Goal: Find specific page/section: Find specific page/section

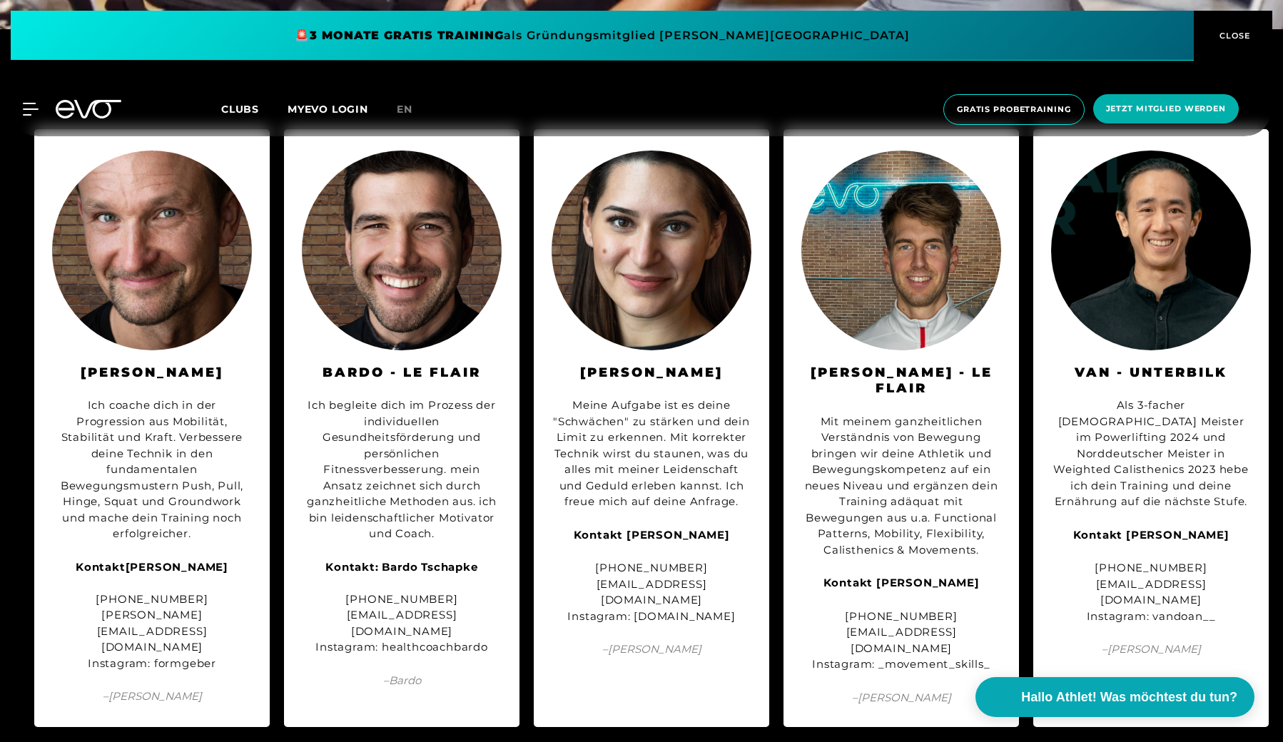
scroll to position [4558, 0]
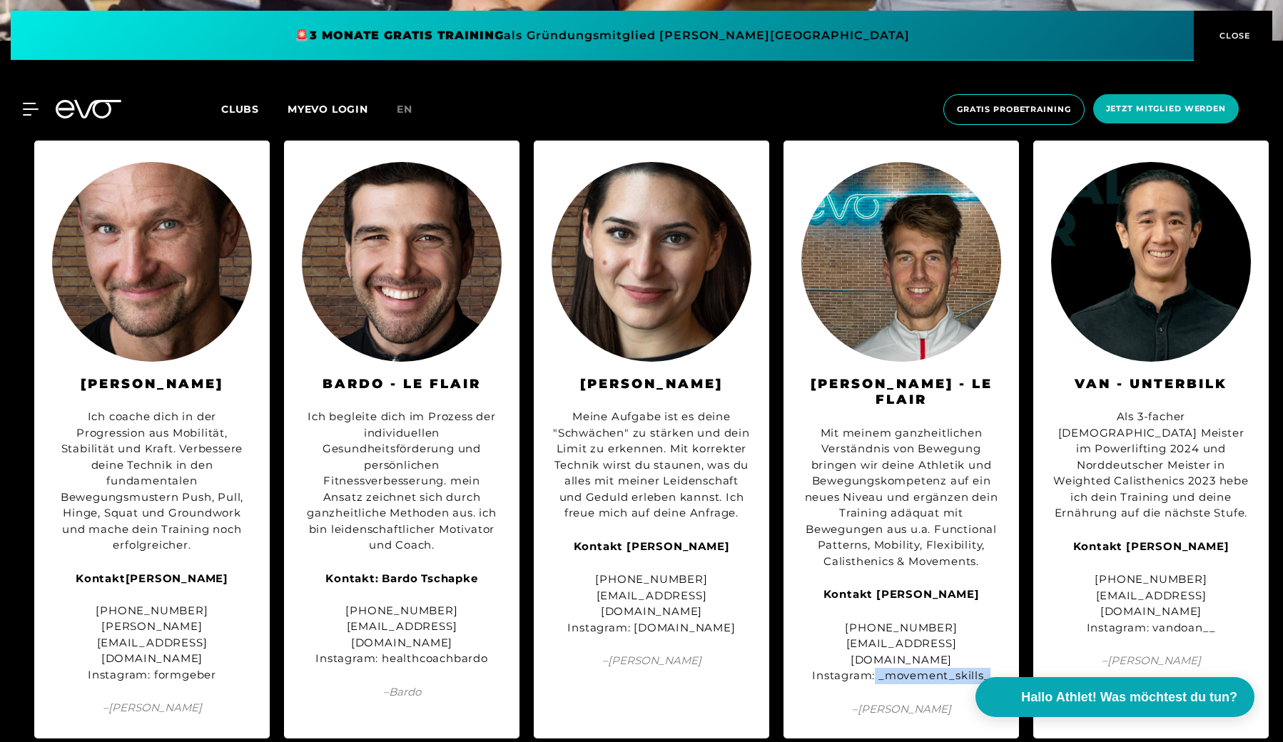
drag, startPoint x: 874, startPoint y: 601, endPoint x: 995, endPoint y: 601, distance: 121.3
click at [995, 620] on div "+49 17656904498 info@movementskills.de Instagram: _movement_skills_" at bounding box center [901, 652] width 200 height 64
copy div "_movement_skills_"
click at [395, 593] on div "Kontakt: Bardo Tschapke +49 170 6020102 bardo@healthcoach-bardo.de Instagram: h…" at bounding box center [402, 619] width 200 height 96
drag, startPoint x: 395, startPoint y: 593, endPoint x: 426, endPoint y: 593, distance: 31.4
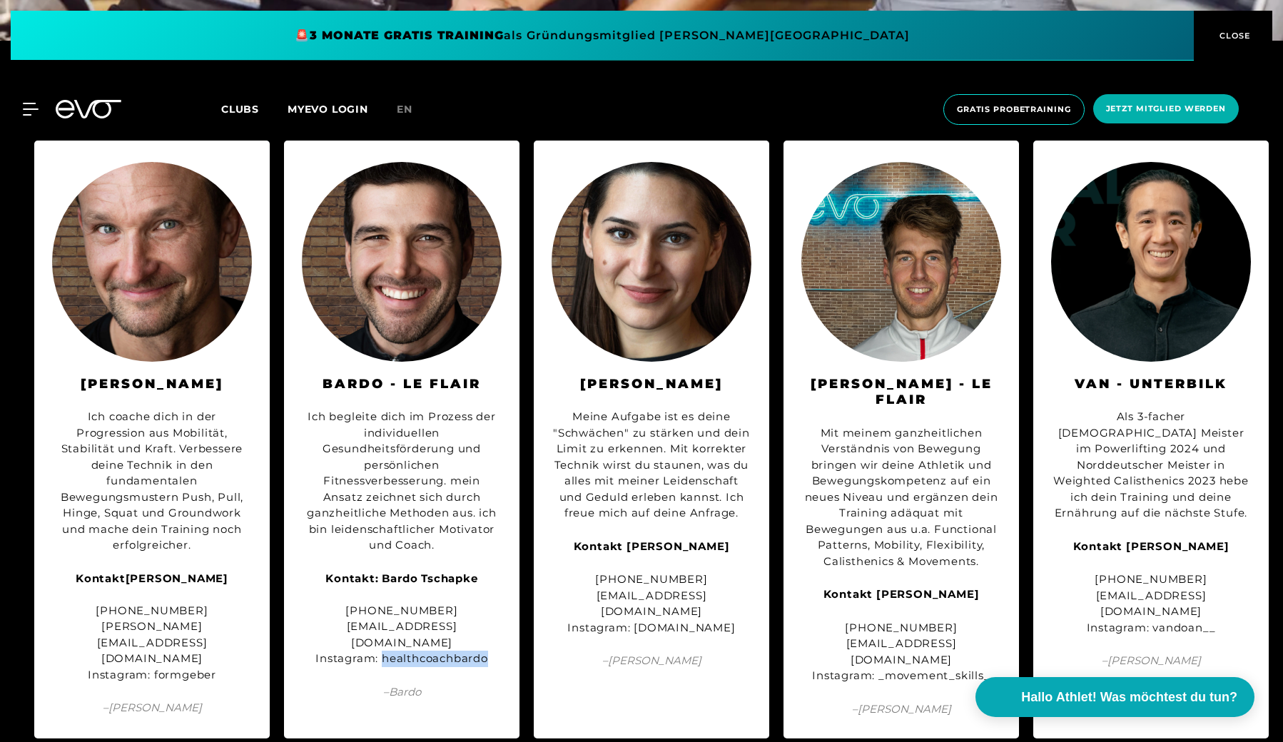
click at [426, 593] on div "Kontakt: Bardo Tschapke +49 170 6020102 bardo@healthcoach-bardo.de Instagram: h…" at bounding box center [402, 619] width 200 height 96
copy div "healthcoachbardo"
click at [748, 46] on span at bounding box center [602, 36] width 1183 height 50
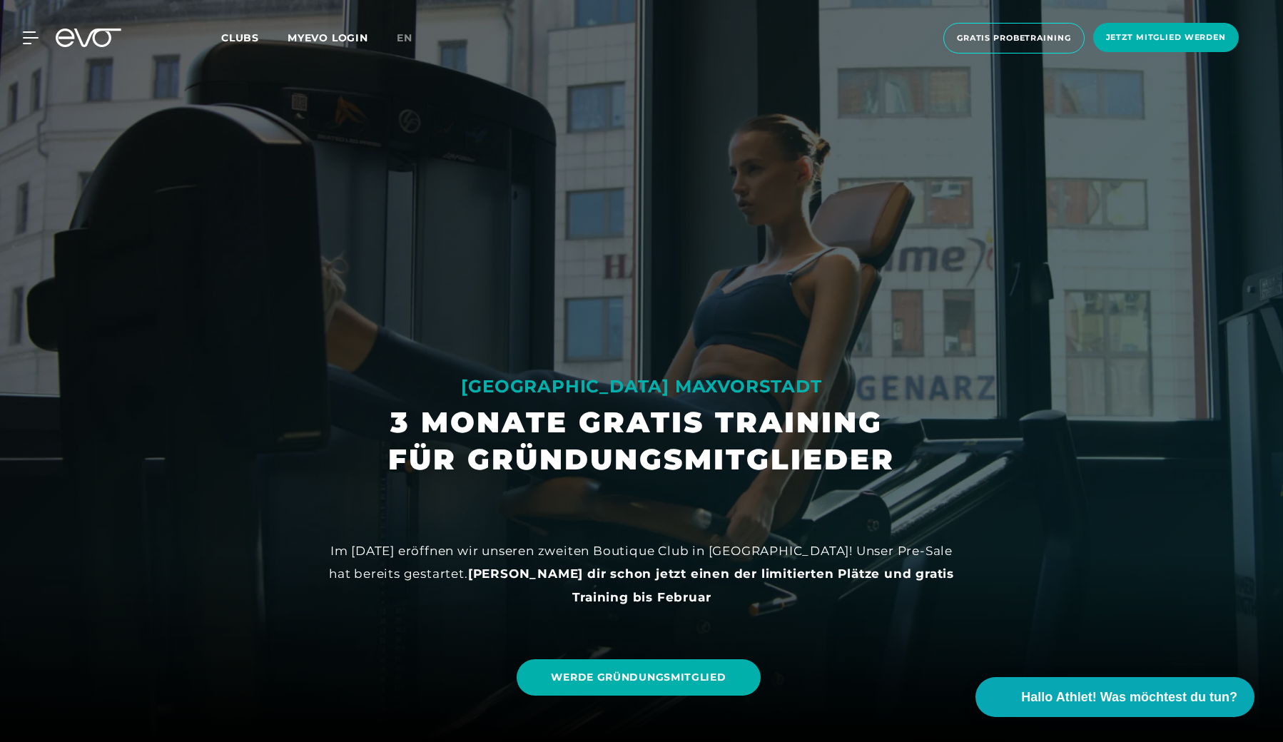
click at [246, 37] on span "Clubs" at bounding box center [240, 37] width 38 height 13
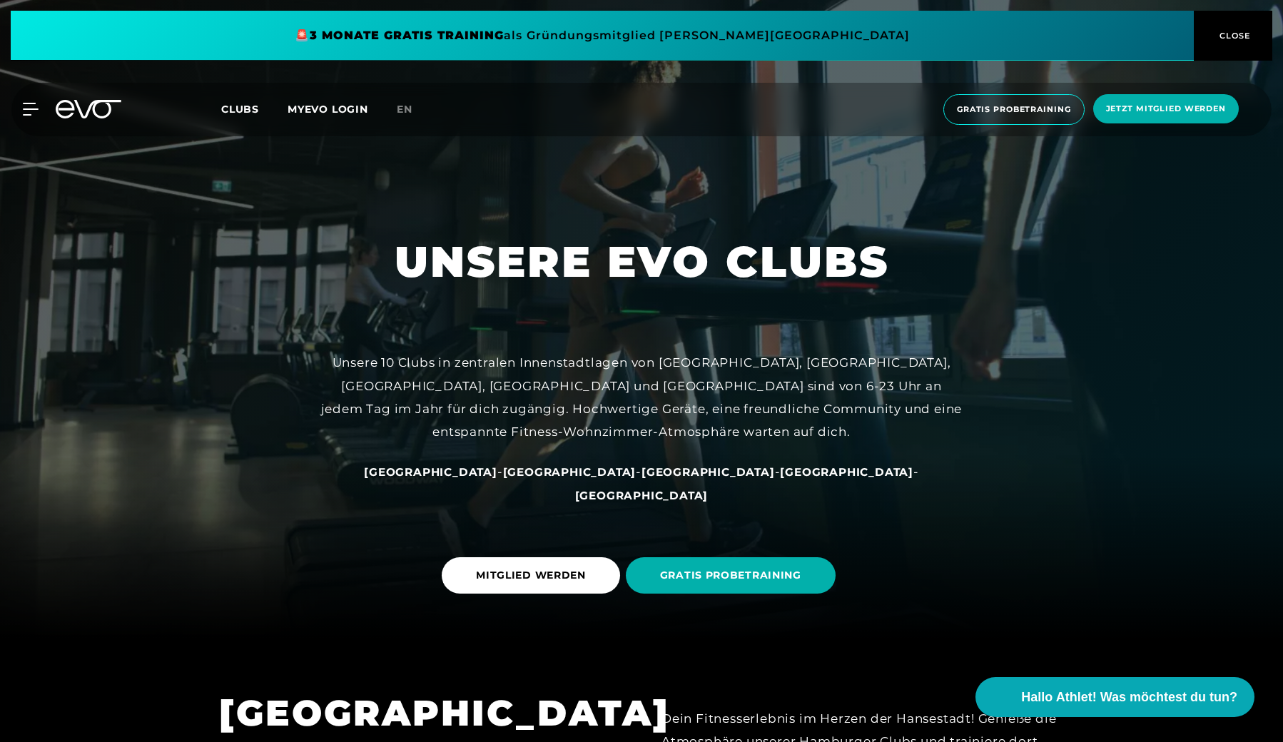
scroll to position [179, 0]
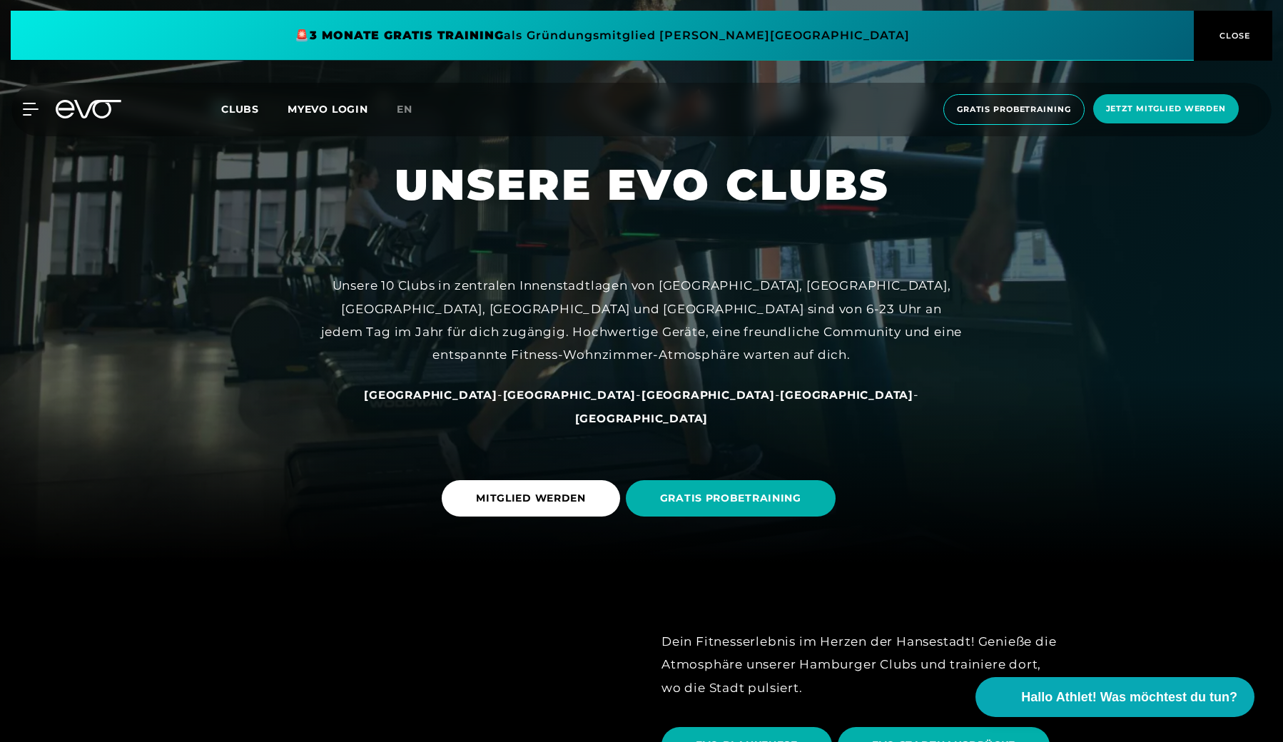
click at [780, 402] on span "[GEOGRAPHIC_DATA]" at bounding box center [846, 395] width 133 height 14
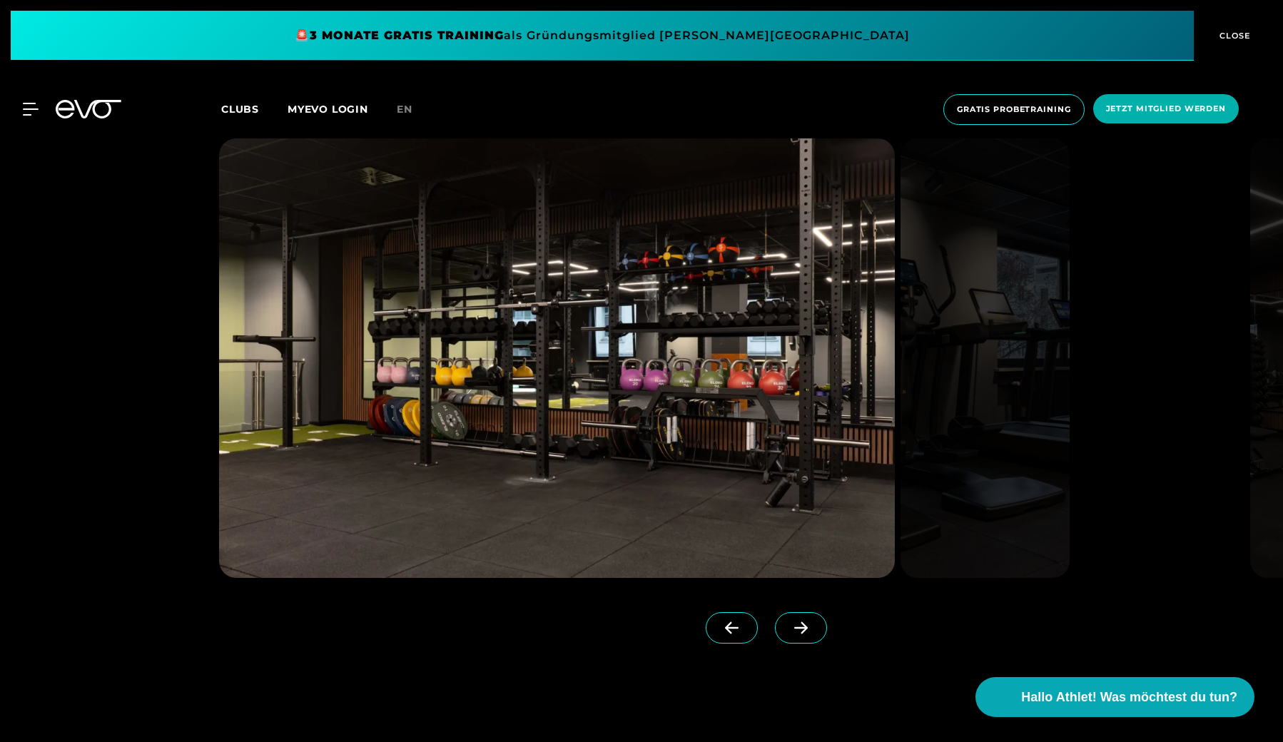
scroll to position [1841, 0]
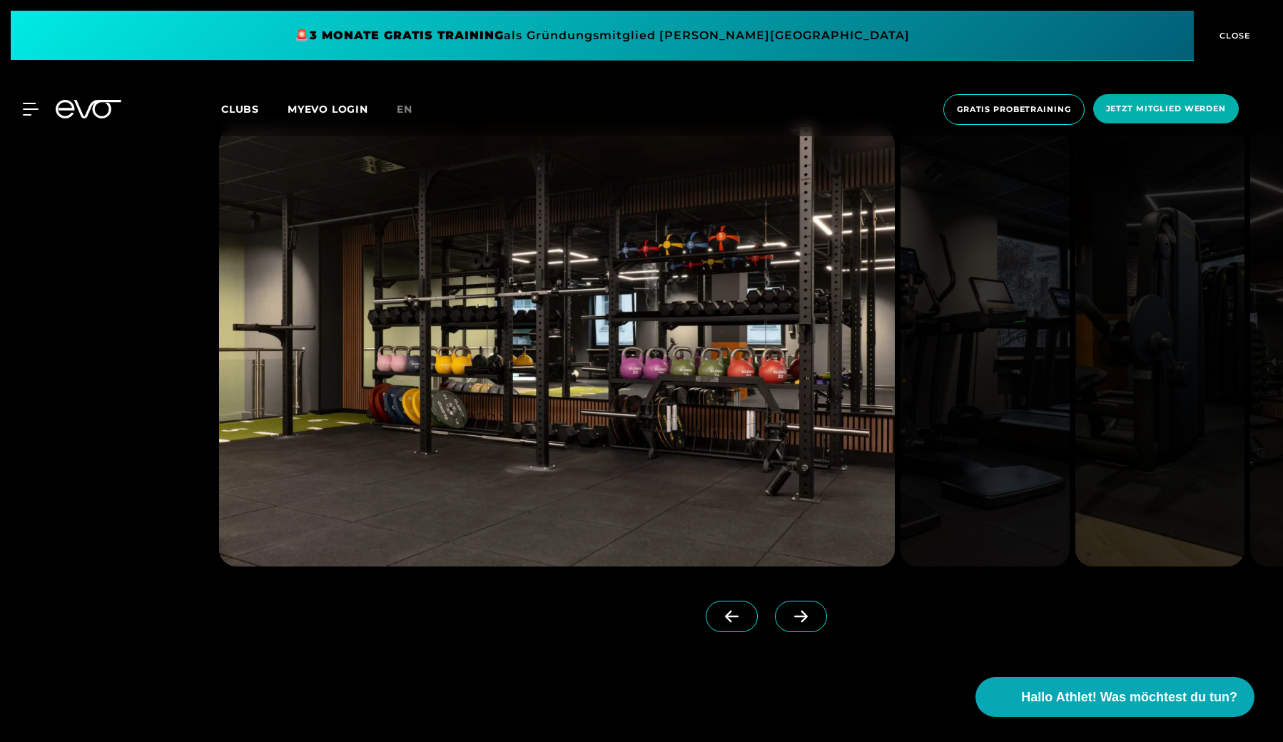
click at [791, 606] on span at bounding box center [801, 616] width 52 height 31
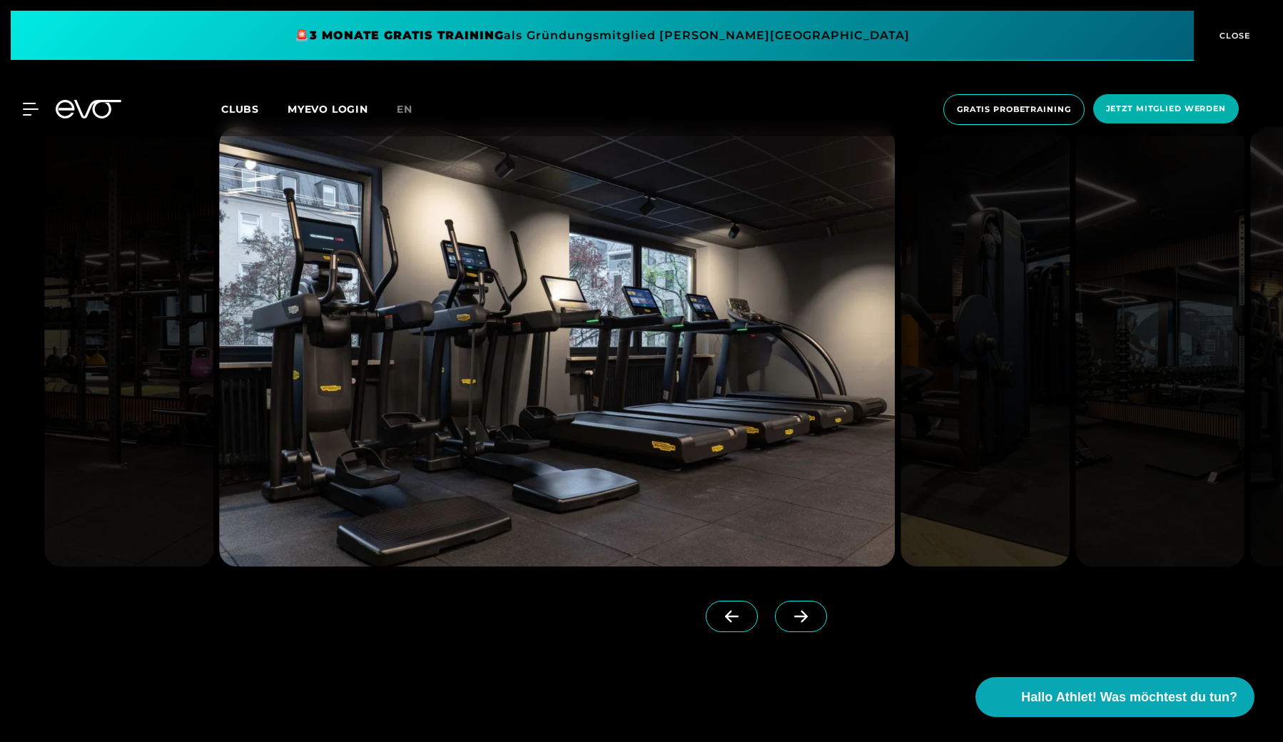
click at [791, 606] on span at bounding box center [801, 616] width 52 height 31
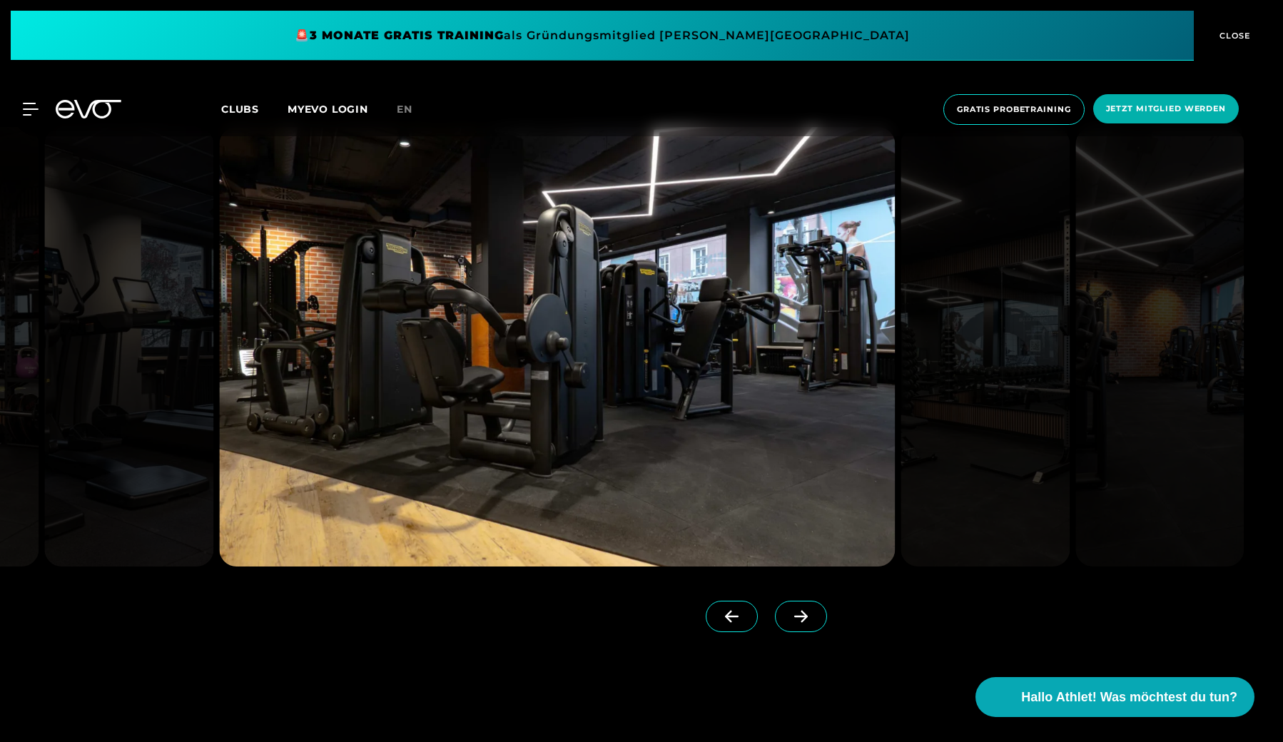
click at [791, 606] on span at bounding box center [801, 616] width 52 height 31
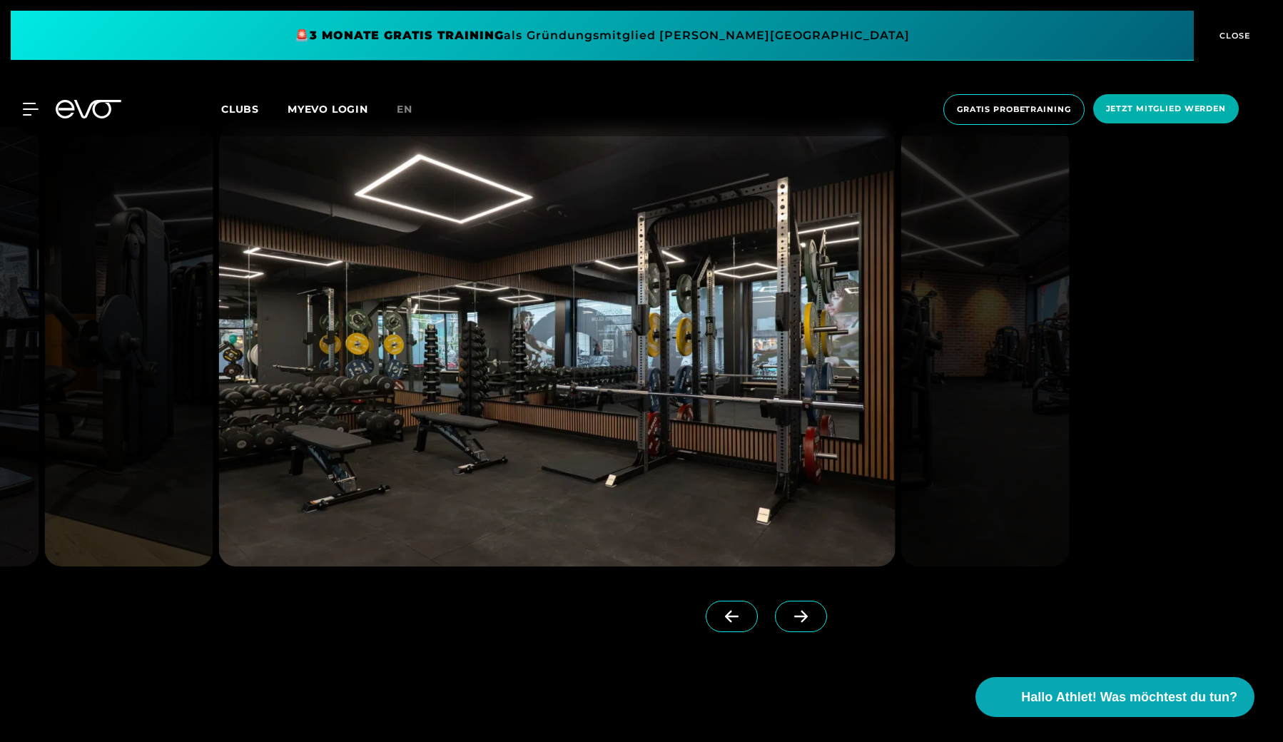
click at [791, 606] on span at bounding box center [801, 616] width 52 height 31
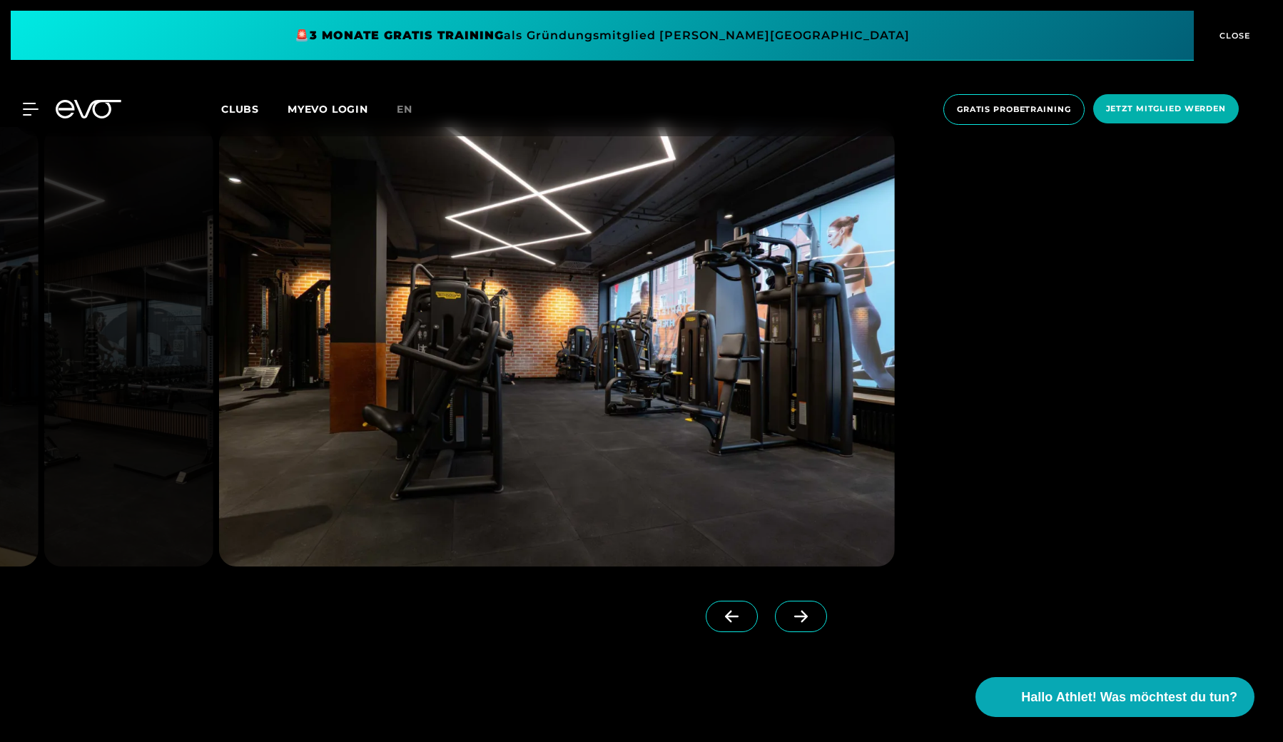
click at [791, 606] on span at bounding box center [801, 616] width 52 height 31
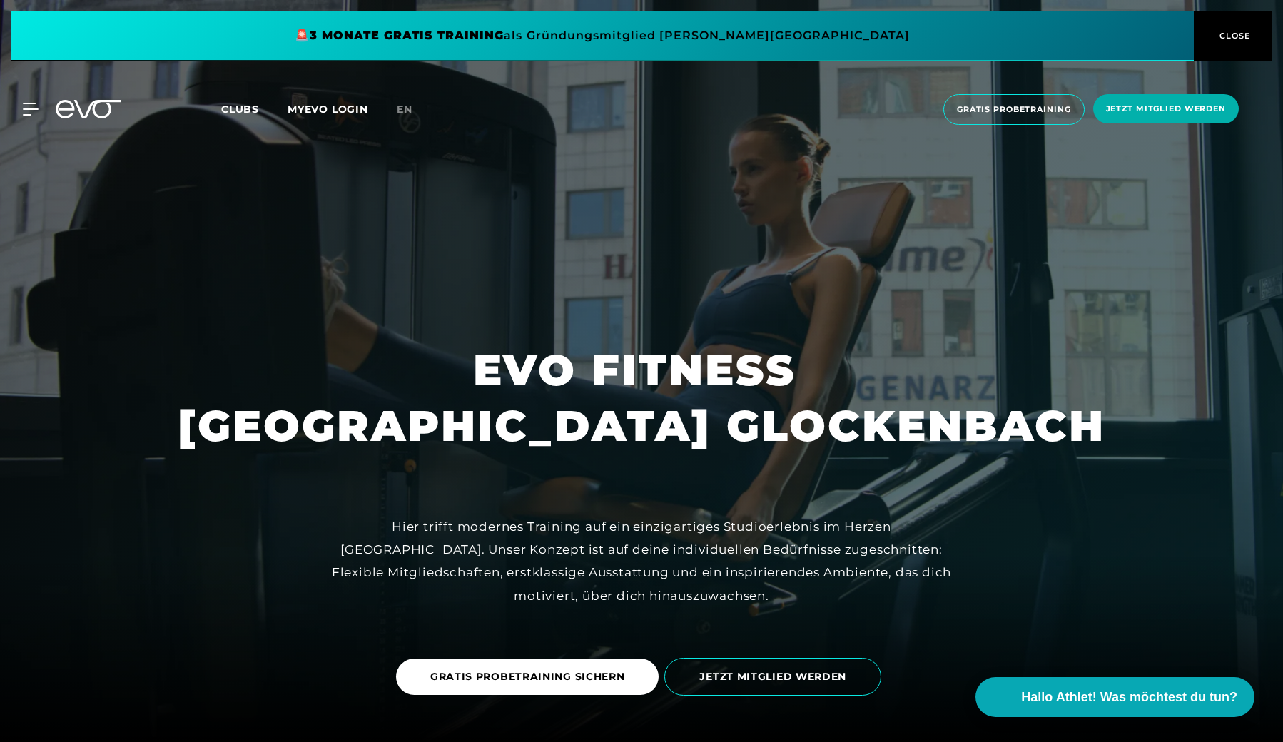
scroll to position [0, 0]
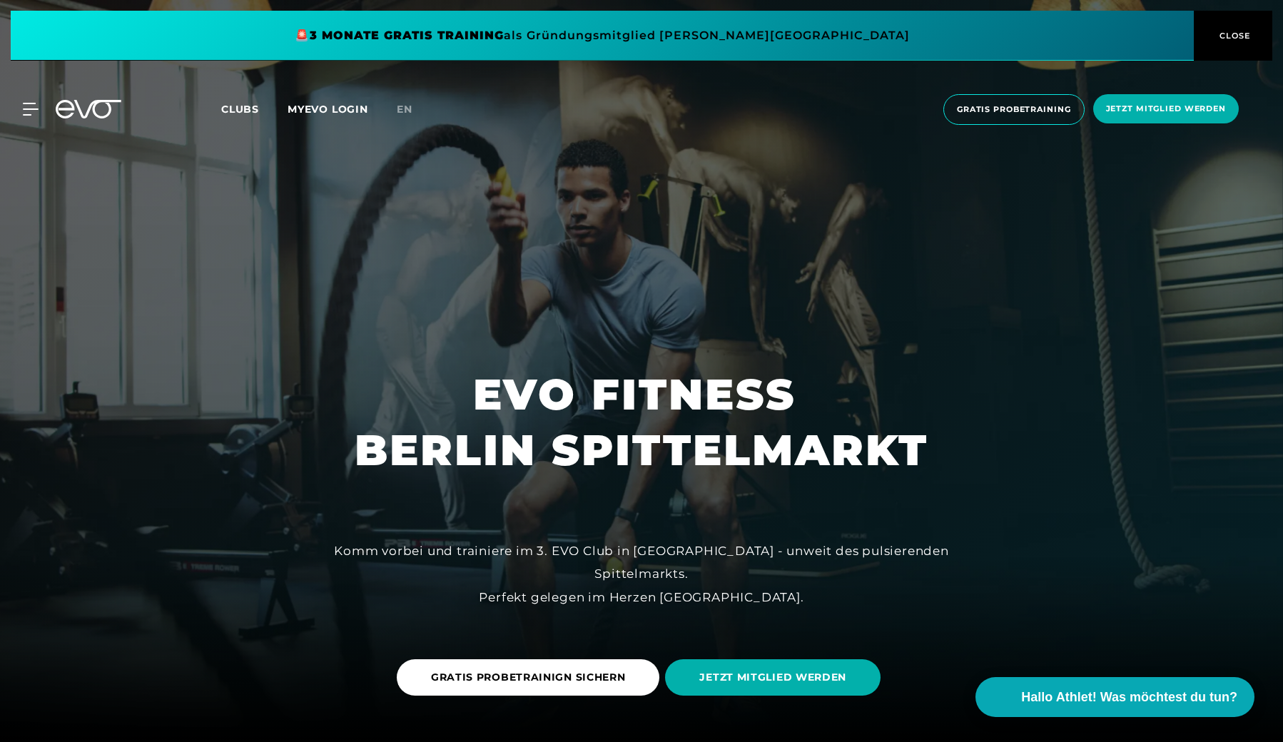
click at [240, 108] on span "Clubs" at bounding box center [240, 109] width 38 height 13
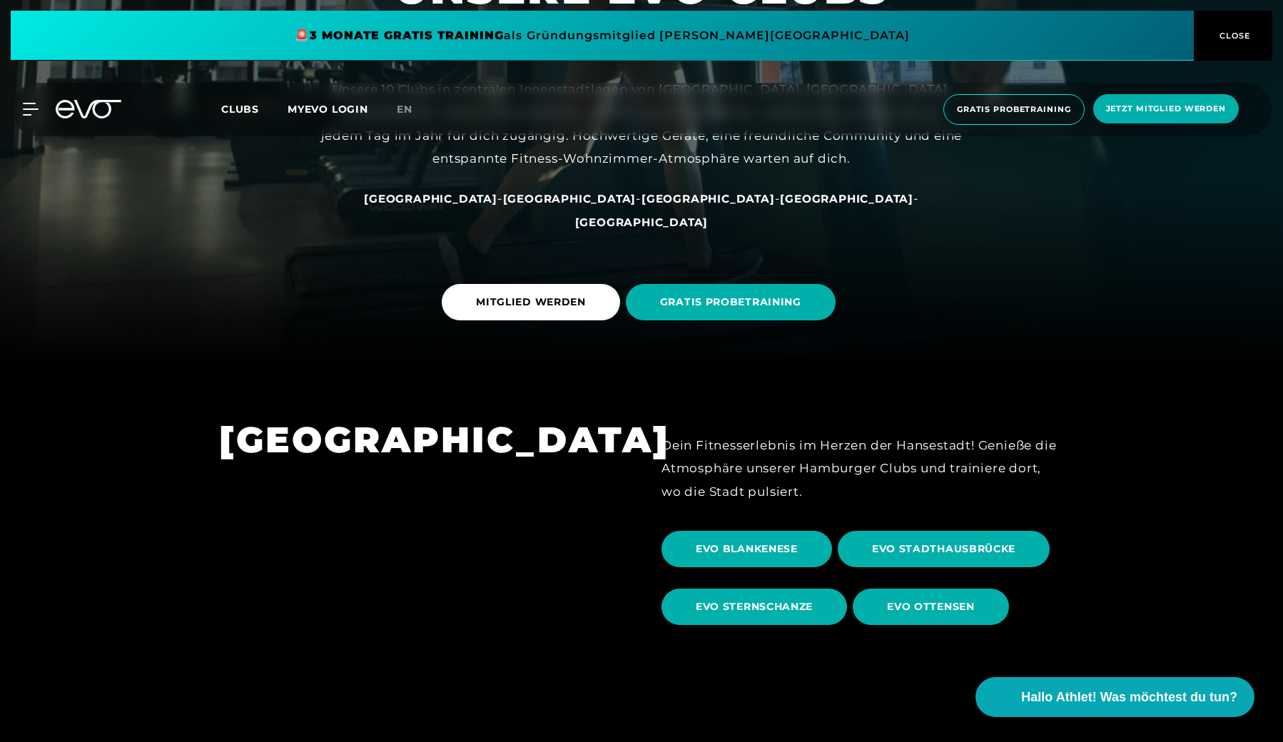
scroll to position [377, 0]
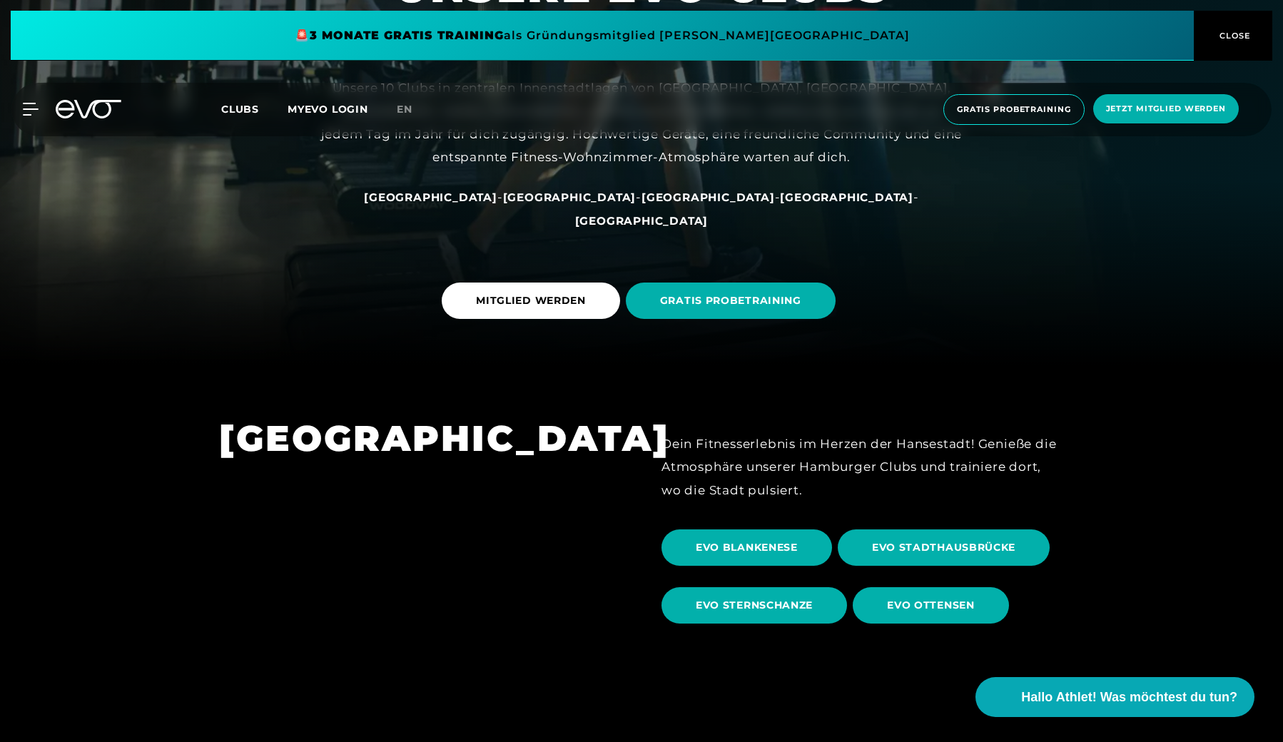
click at [780, 204] on span "[GEOGRAPHIC_DATA]" at bounding box center [846, 198] width 133 height 14
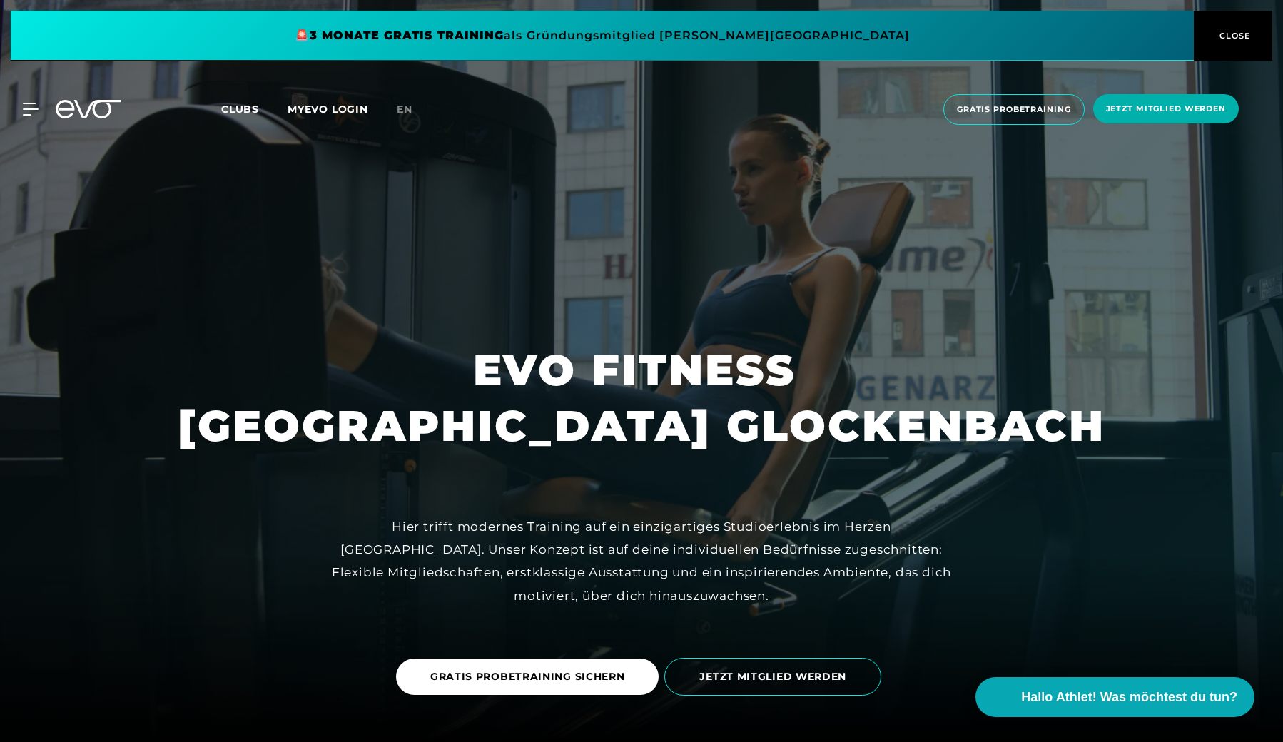
click at [244, 112] on span "Clubs" at bounding box center [240, 109] width 38 height 13
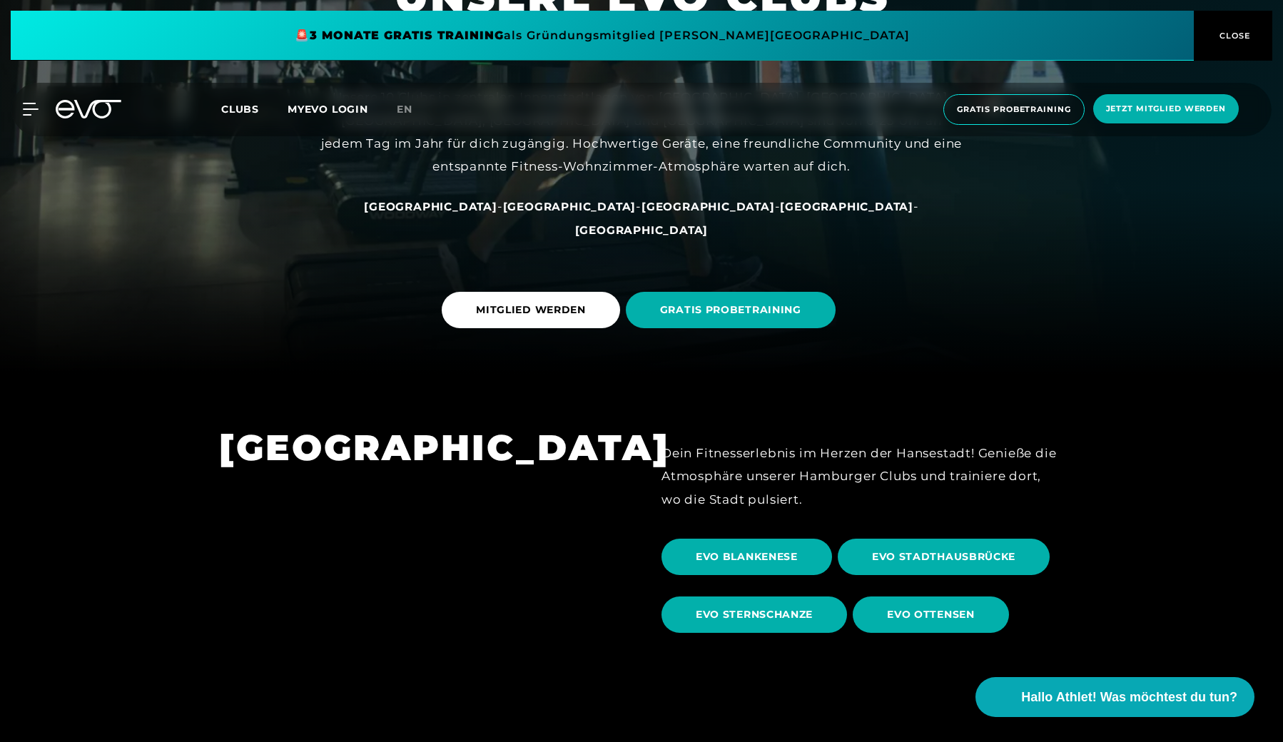
scroll to position [370, 0]
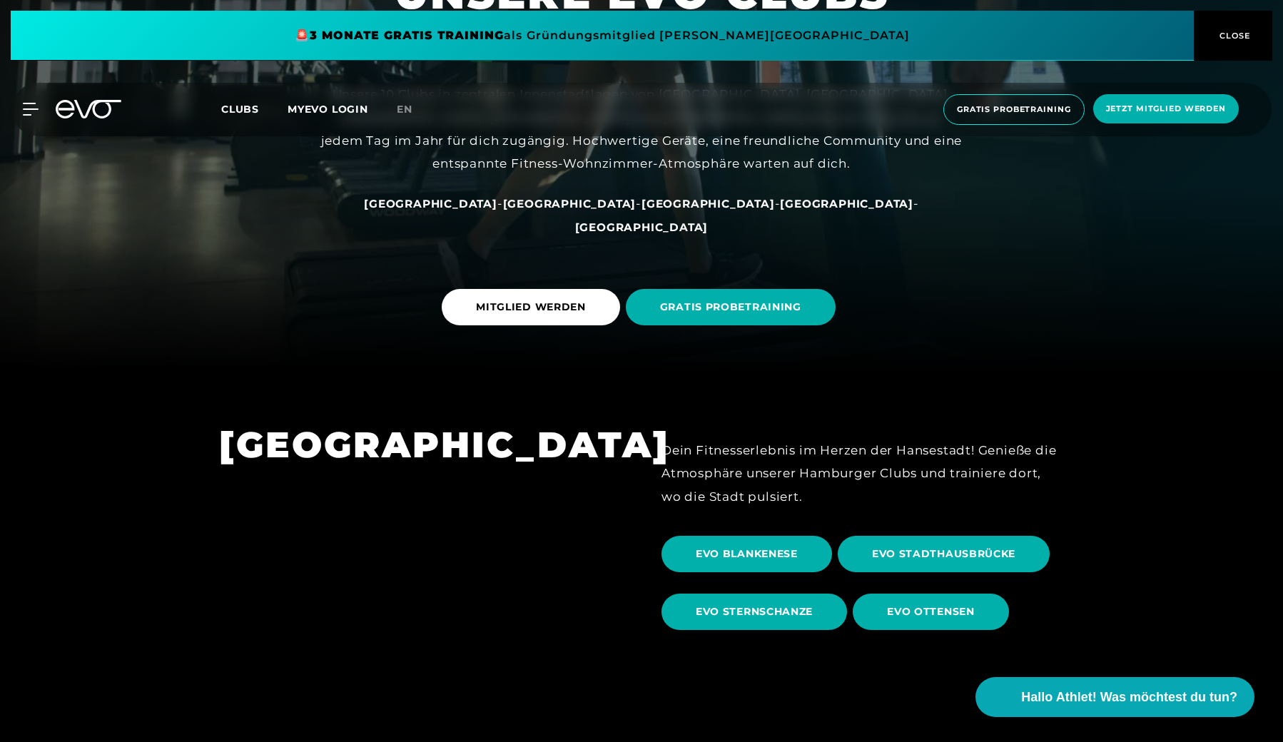
click at [780, 210] on span "[GEOGRAPHIC_DATA]" at bounding box center [846, 204] width 133 height 14
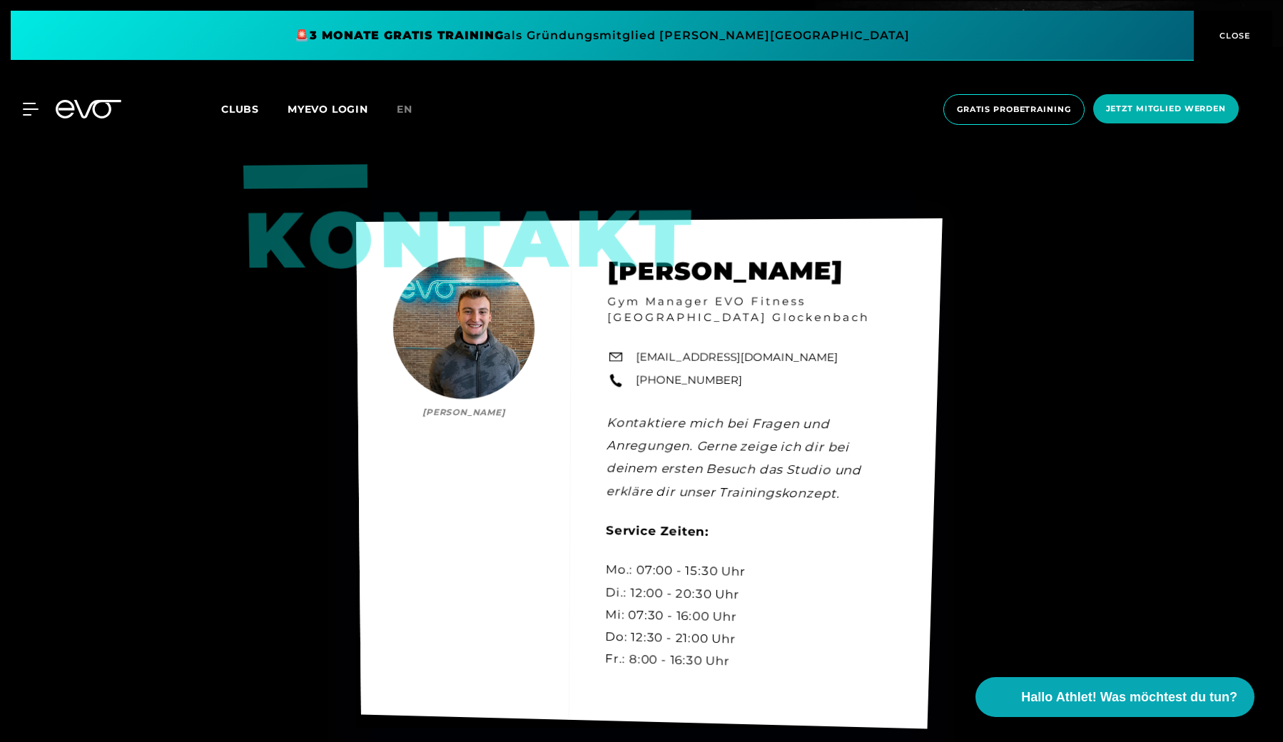
scroll to position [4016, 0]
